Goal: Task Accomplishment & Management: Complete application form

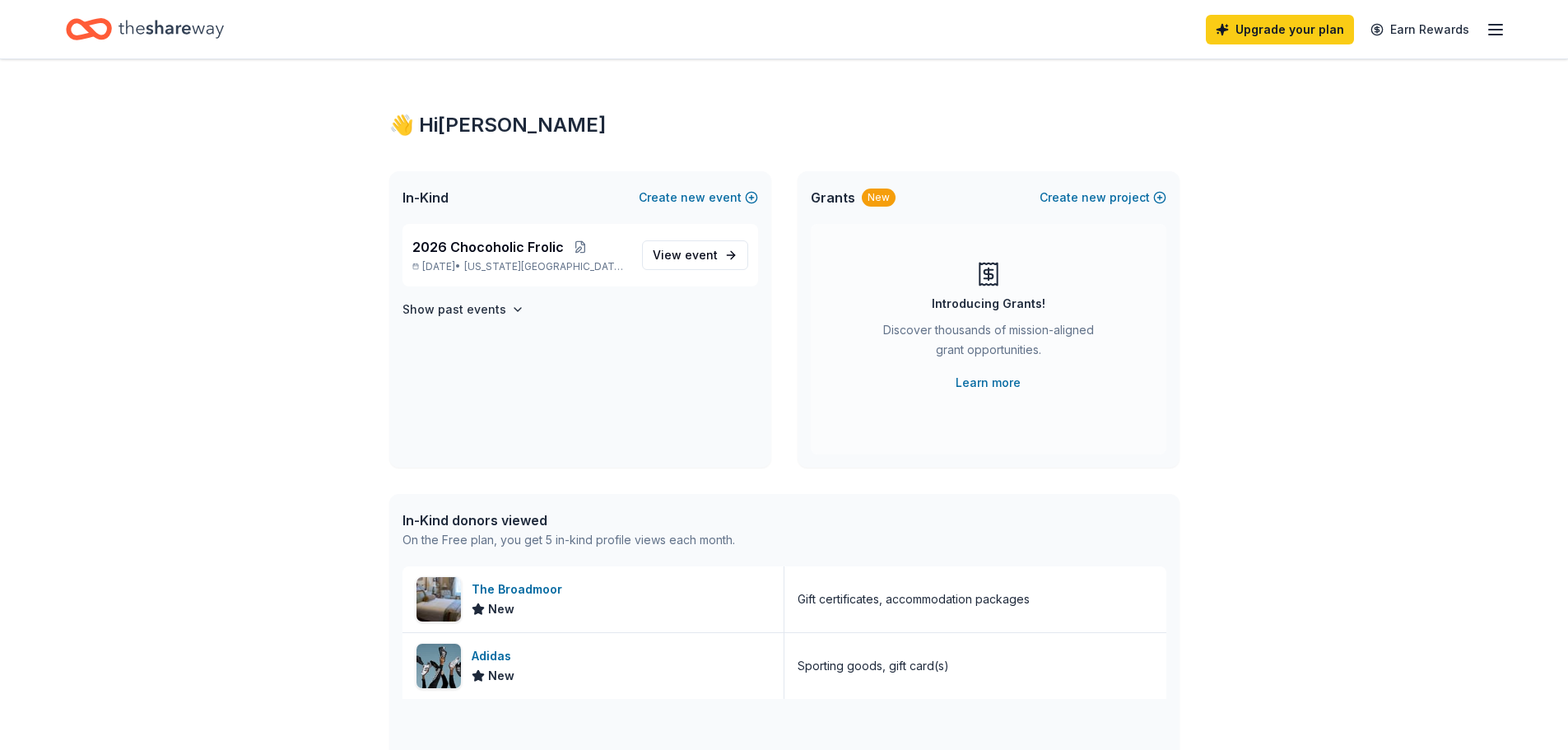
click at [465, 245] on span "2026 Chocoholic Frolic" at bounding box center [488, 247] width 152 height 20
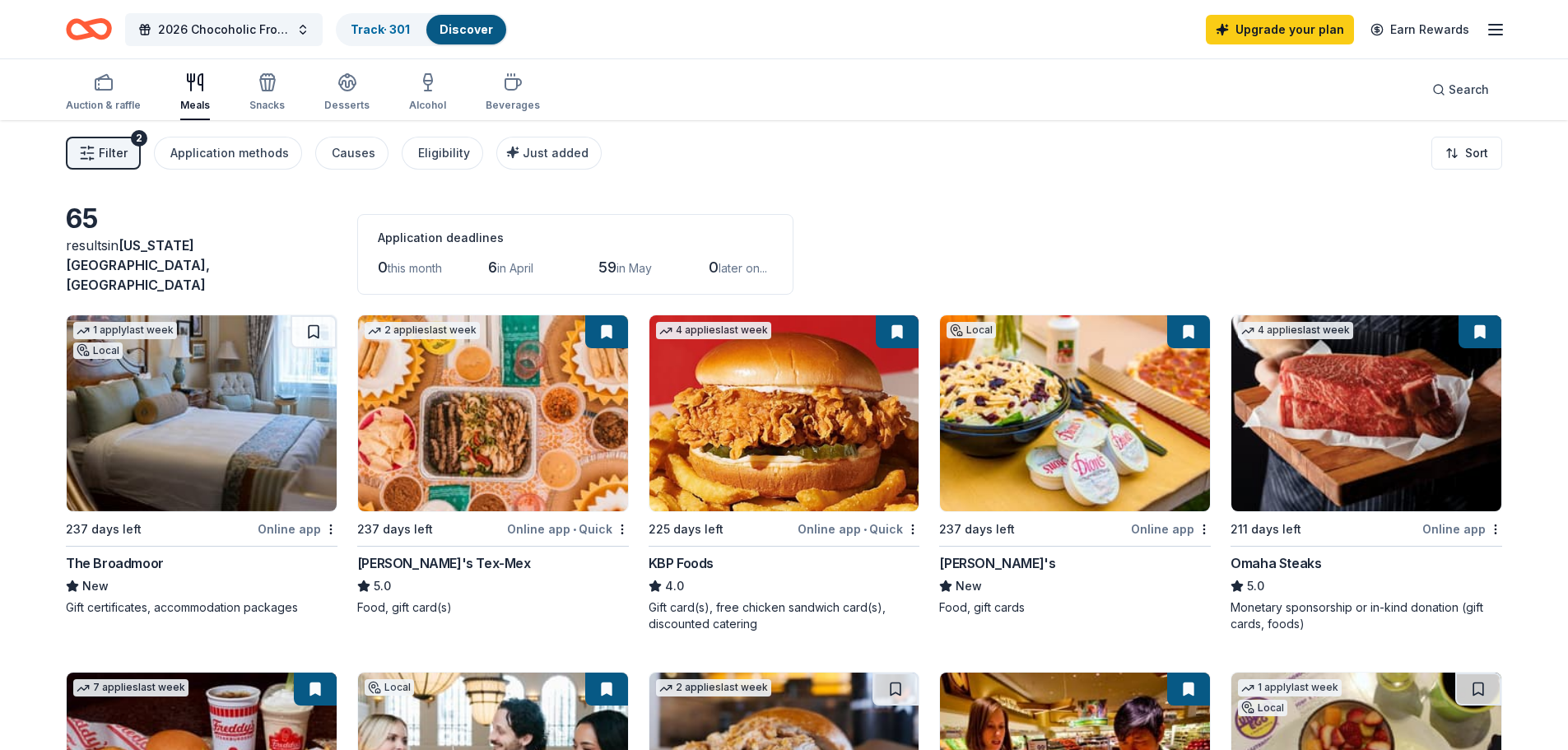
click at [263, 91] on div "Snacks" at bounding box center [267, 92] width 36 height 40
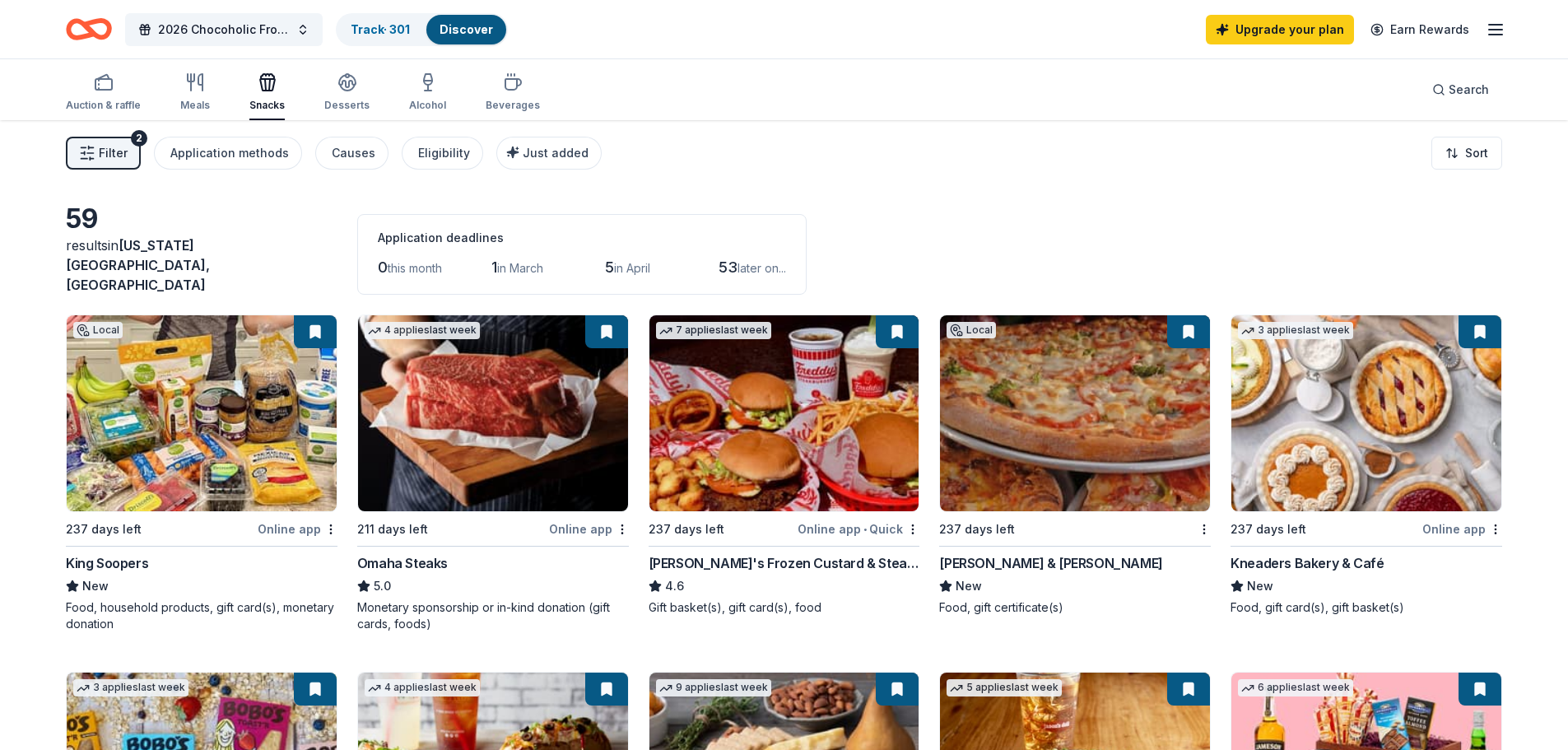
click at [96, 85] on icon "button" at bounding box center [104, 82] width 20 height 20
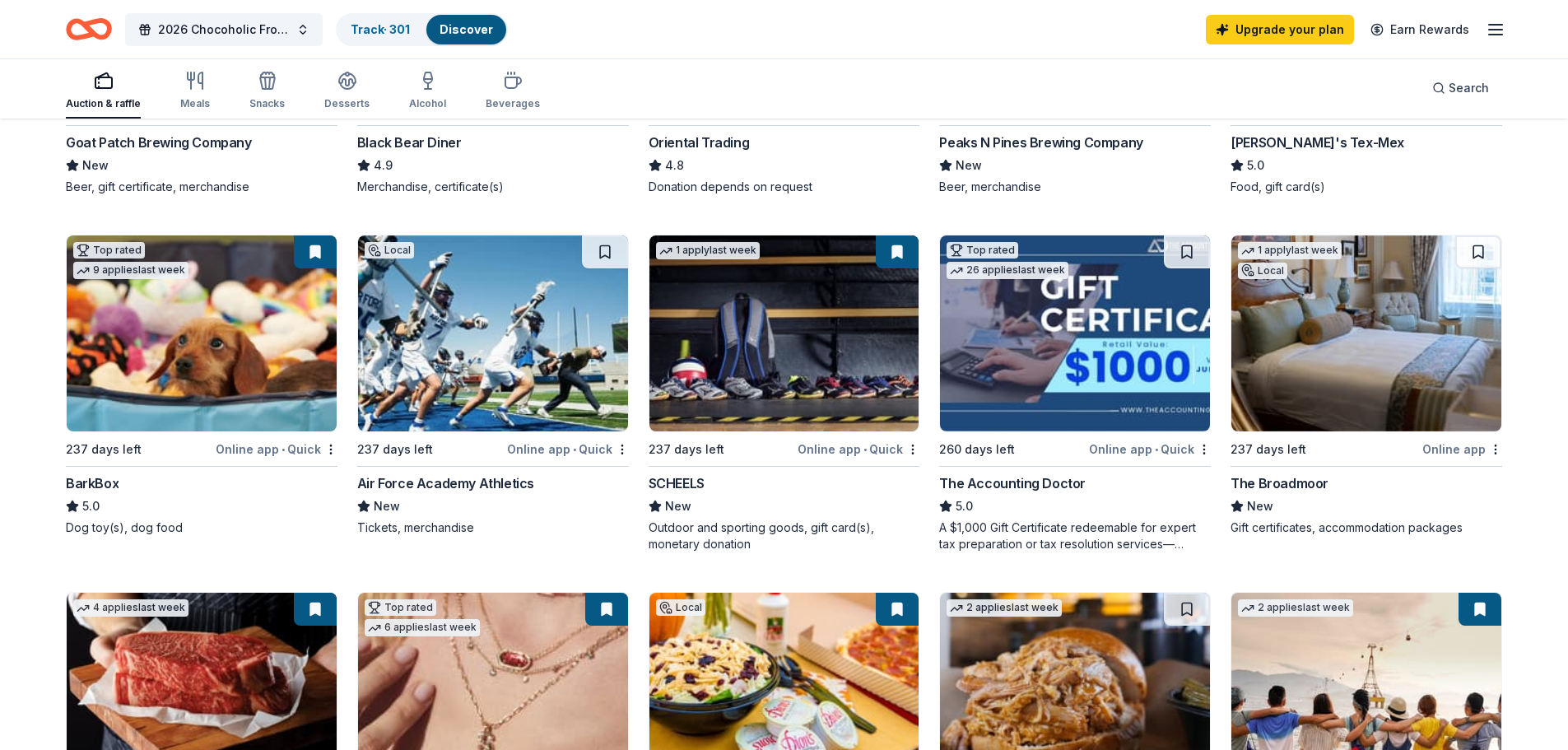
scroll to position [411, 0]
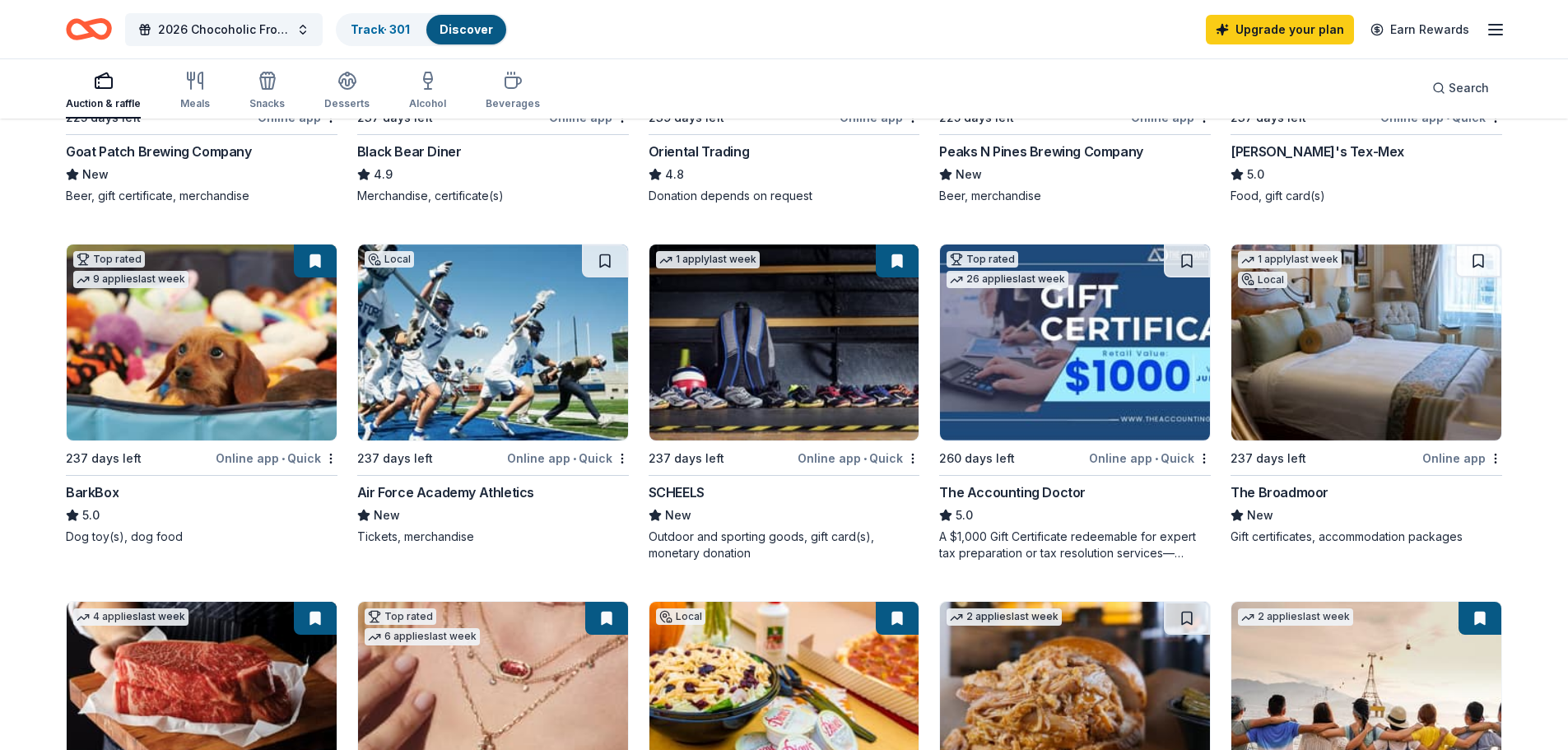
click at [1336, 358] on img at bounding box center [1366, 343] width 270 height 196
click at [440, 75] on div "button" at bounding box center [427, 80] width 37 height 20
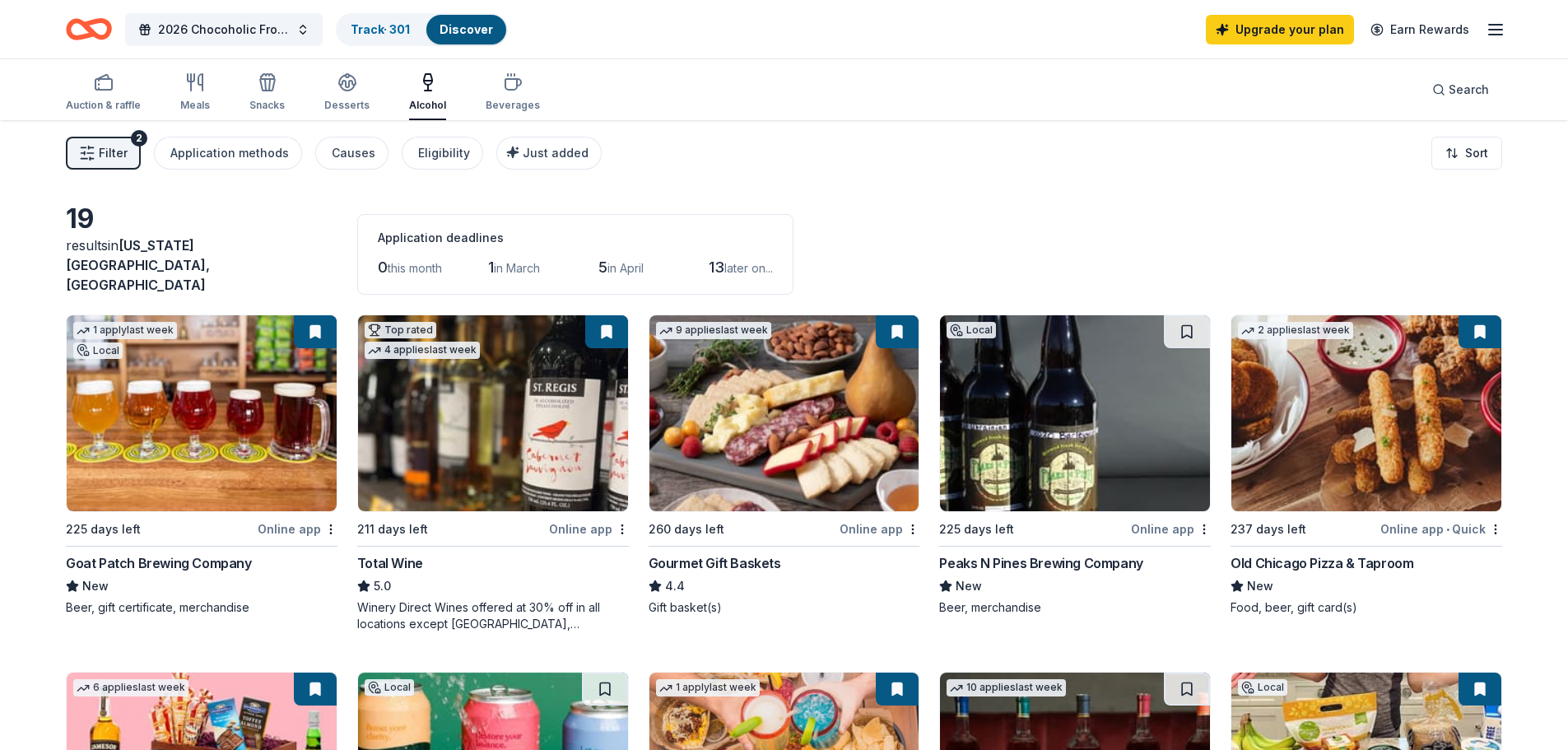
click at [507, 88] on icon "button" at bounding box center [513, 84] width 16 height 10
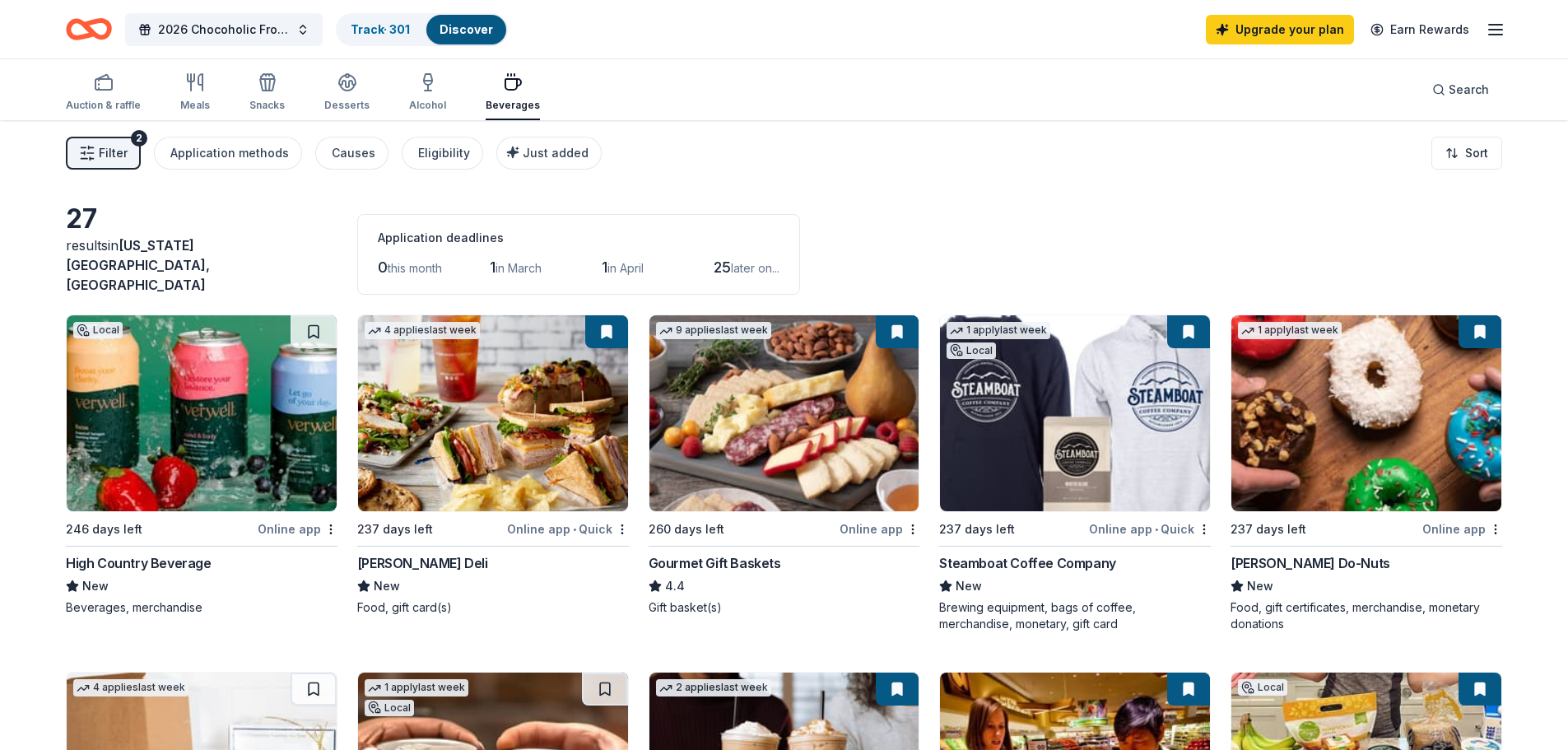
click at [97, 92] on div "Auction & raffle" at bounding box center [104, 92] width 75 height 40
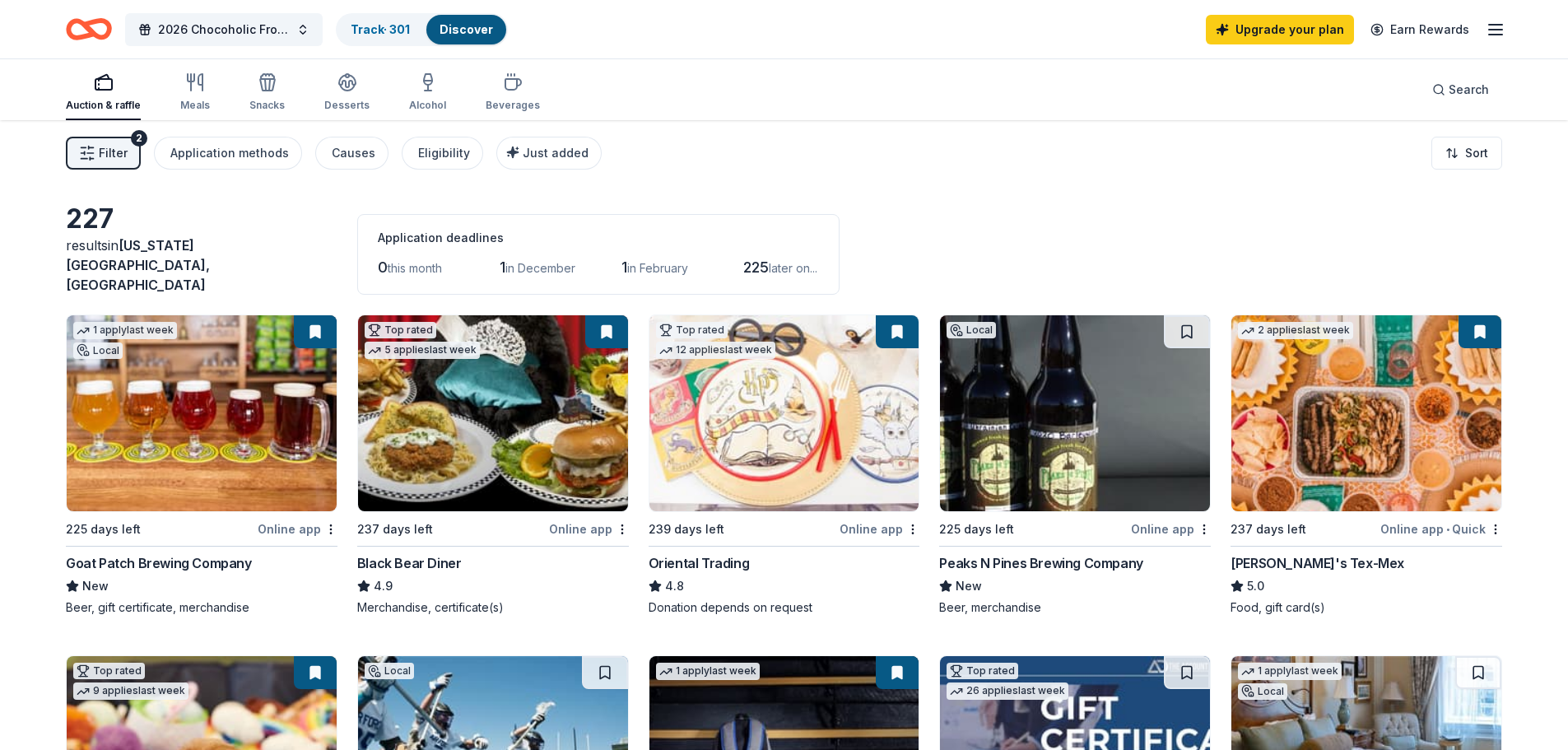
click at [362, 26] on link "Track · 301" at bounding box center [380, 29] width 59 height 14
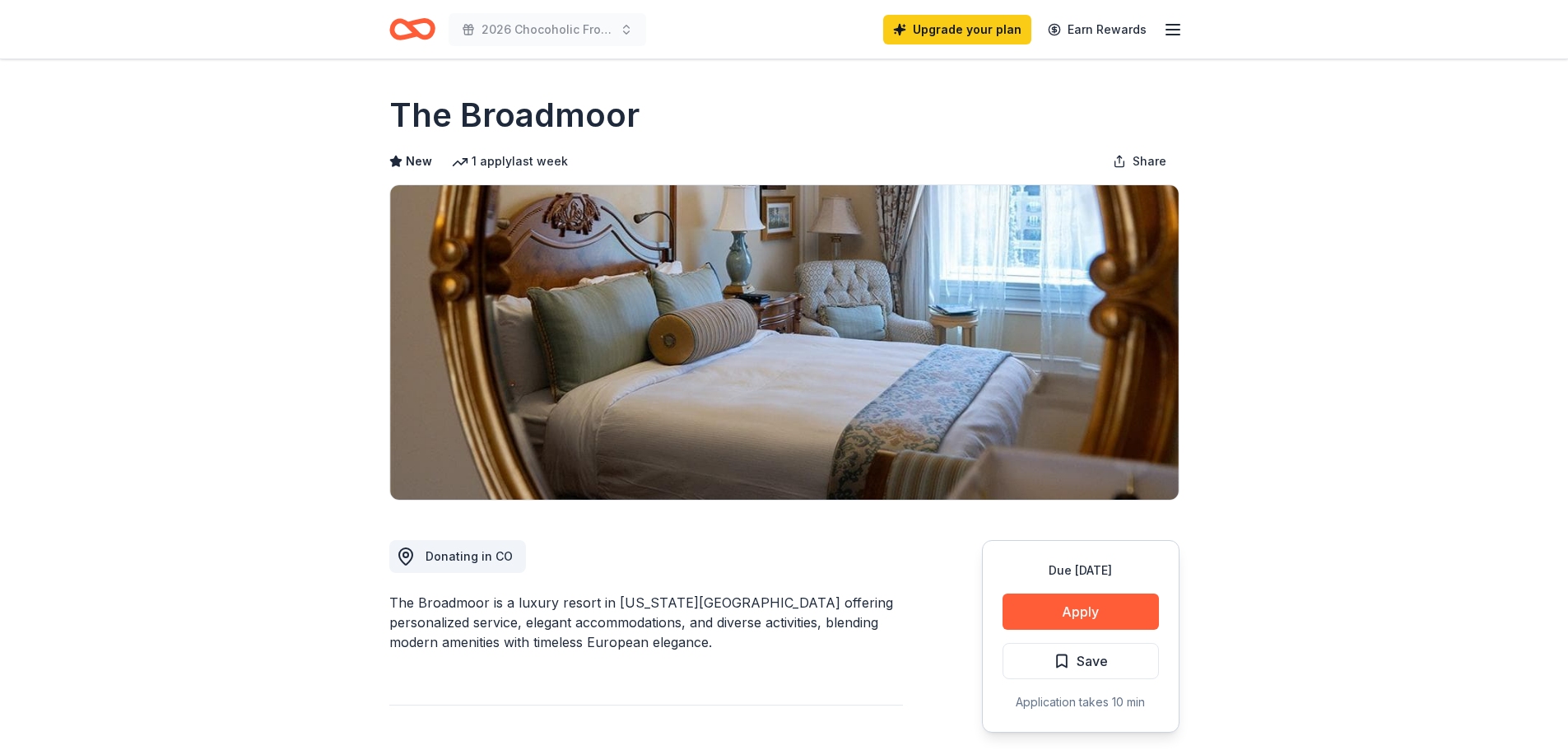
click at [1053, 605] on button "Apply" at bounding box center [1080, 612] width 156 height 36
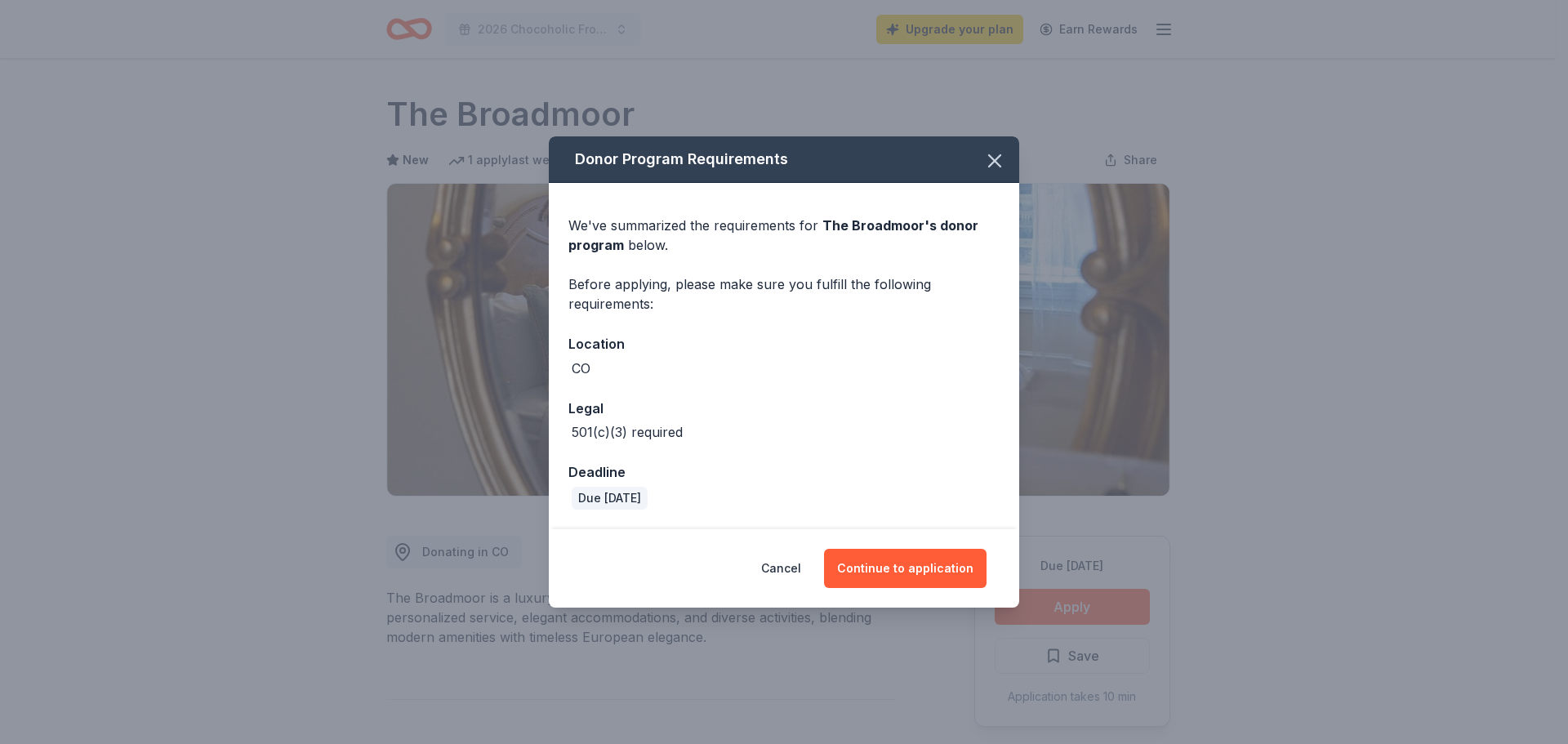
click at [908, 570] on button "Continue to application" at bounding box center [905, 569] width 162 height 39
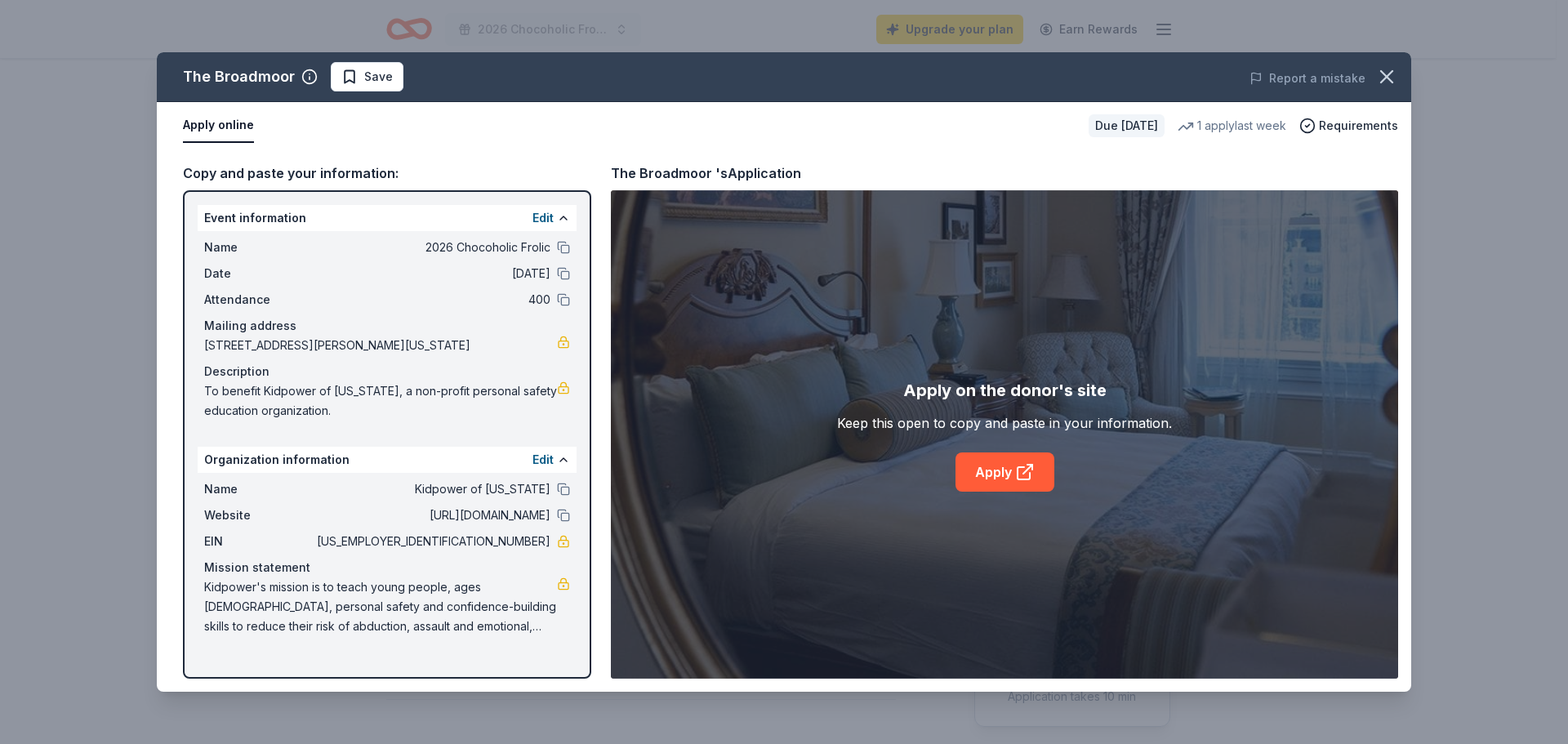
click at [1010, 462] on link "Apply" at bounding box center [1005, 472] width 99 height 39
